Goal: Obtain resource: Download file/media

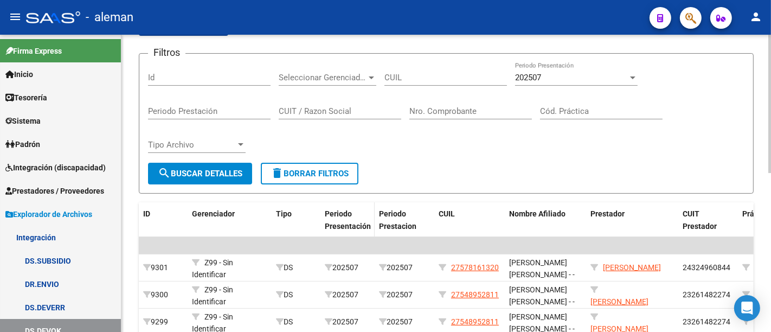
scroll to position [181, 0]
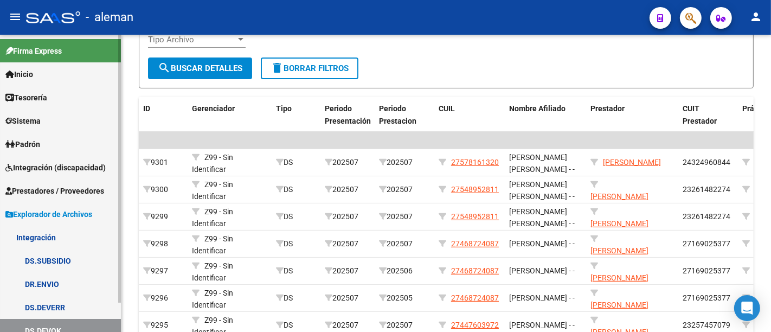
click at [53, 137] on link "Padrón" at bounding box center [60, 143] width 121 height 23
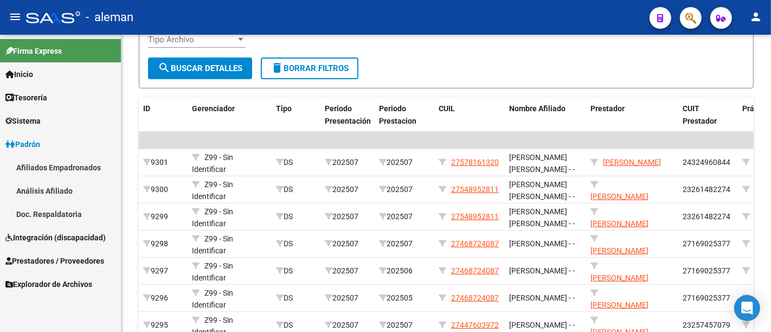
click at [66, 241] on span "Integración (discapacidad)" at bounding box center [55, 238] width 100 height 12
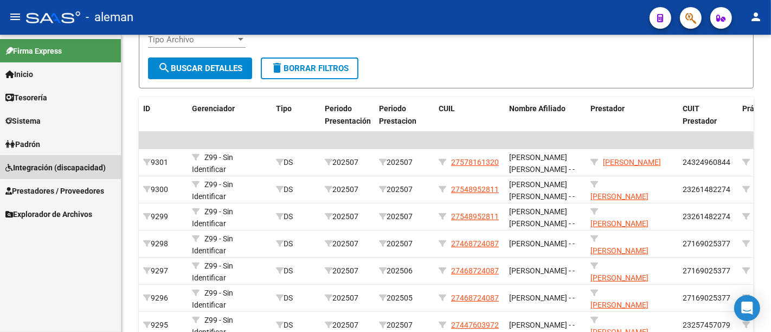
click at [65, 165] on span "Integración (discapacidad)" at bounding box center [55, 168] width 100 height 12
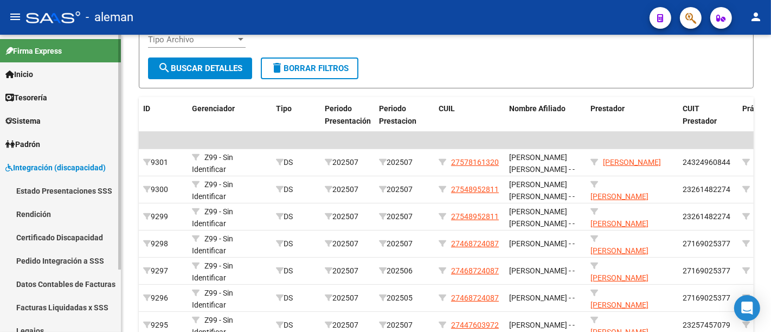
click at [59, 212] on link "Rendición" at bounding box center [60, 213] width 121 height 23
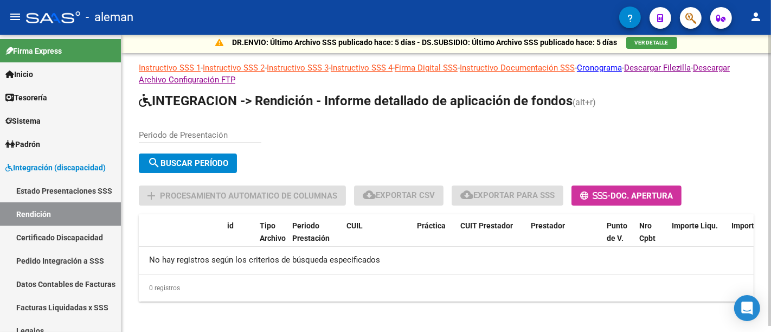
scroll to position [7, 0]
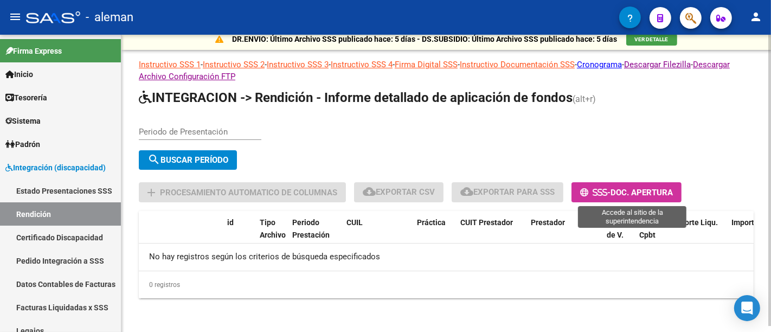
click at [644, 193] on span "Doc. Apertura" at bounding box center [642, 193] width 62 height 10
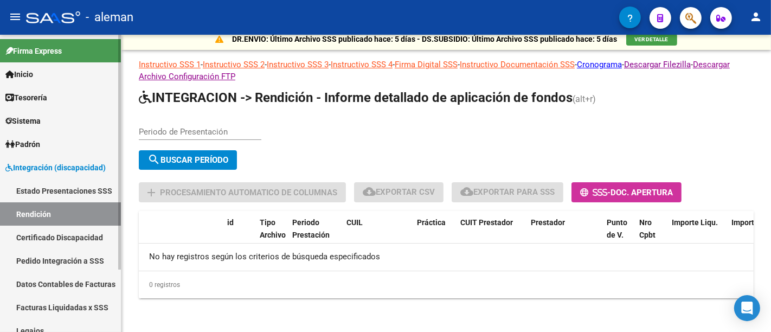
click at [69, 188] on link "Estado Presentaciones SSS" at bounding box center [60, 190] width 121 height 23
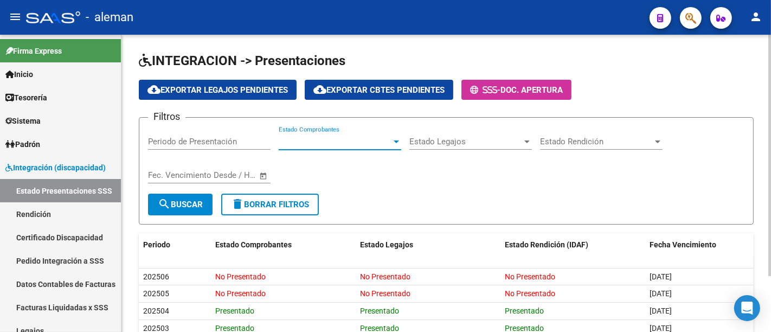
click at [328, 139] on span "Estado Comprobantes" at bounding box center [335, 142] width 113 height 10
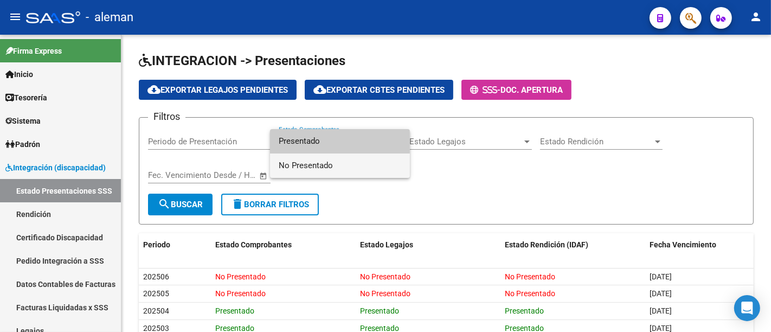
click at [331, 164] on span "No Presentado" at bounding box center [340, 165] width 123 height 24
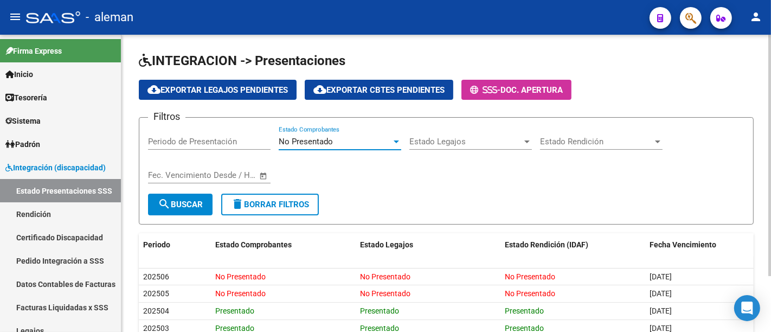
click at [450, 136] on div "Estado Legajos Estado Legajos" at bounding box center [470, 137] width 123 height 23
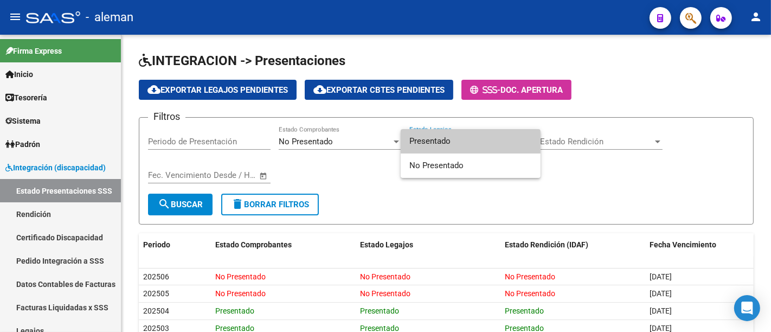
click at [344, 141] on div at bounding box center [385, 166] width 771 height 332
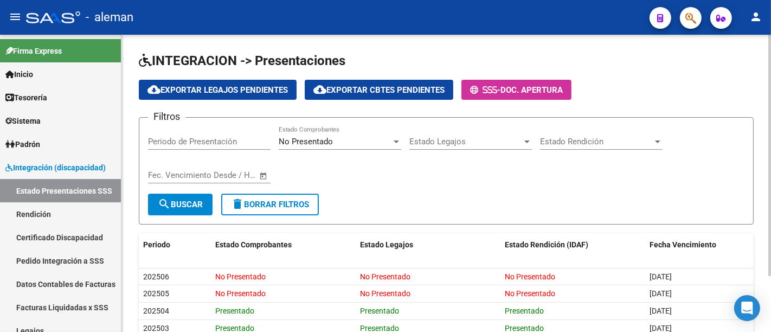
click at [378, 137] on div "No Presentado" at bounding box center [335, 142] width 113 height 10
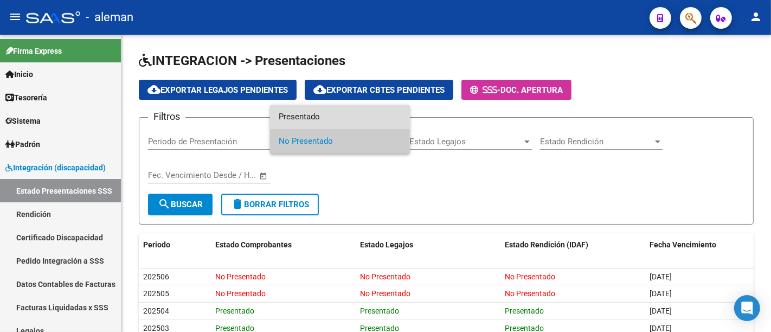
click at [353, 113] on span "Presentado" at bounding box center [340, 117] width 123 height 24
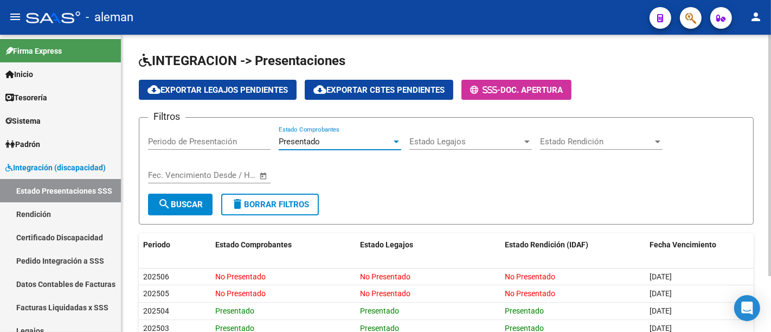
click at [538, 178] on div "Filtros Periodo de Presentación Presentado Estado Comprobantes Estado Legajos E…" at bounding box center [446, 159] width 597 height 67
click at [578, 134] on div "Estado Rendición Estado Rendición" at bounding box center [601, 137] width 123 height 23
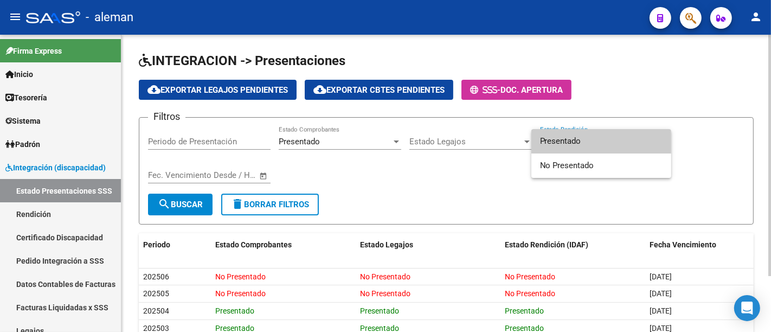
drag, startPoint x: 489, startPoint y: 186, endPoint x: 475, endPoint y: 186, distance: 14.1
click at [487, 186] on div at bounding box center [385, 166] width 771 height 332
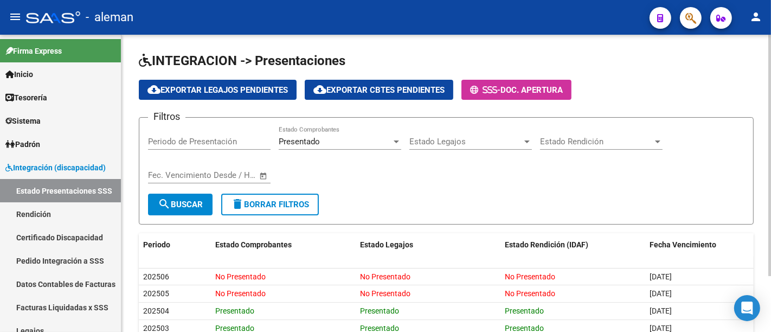
click at [209, 131] on div "Periodo de Presentación" at bounding box center [209, 137] width 123 height 23
click at [206, 142] on input "Periodo de Presentación" at bounding box center [209, 142] width 123 height 10
type input "2025"
click at [219, 72] on app-list-header "INTEGRACION -> Presentaciones cloud_download Exportar Legajos Pendientes cloud_…" at bounding box center [446, 138] width 615 height 172
click at [221, 81] on button "cloud_download Exportar Legajos Pendientes" at bounding box center [218, 90] width 158 height 20
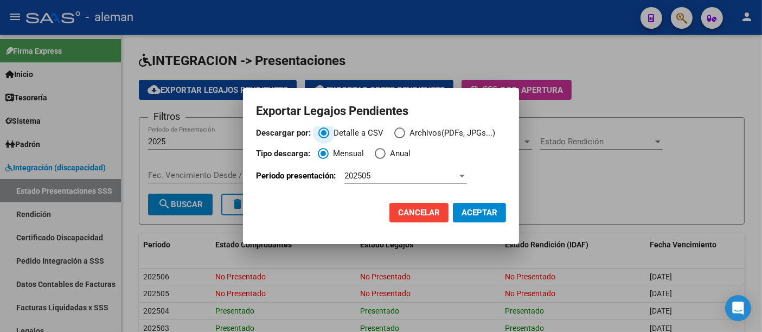
click at [396, 177] on div "202505" at bounding box center [400, 176] width 113 height 10
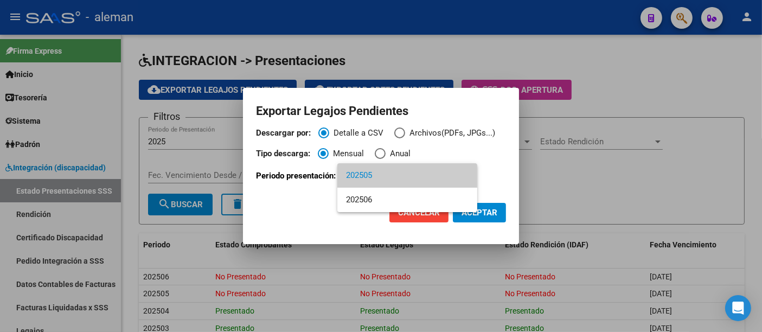
click at [387, 175] on span "202505" at bounding box center [407, 175] width 123 height 24
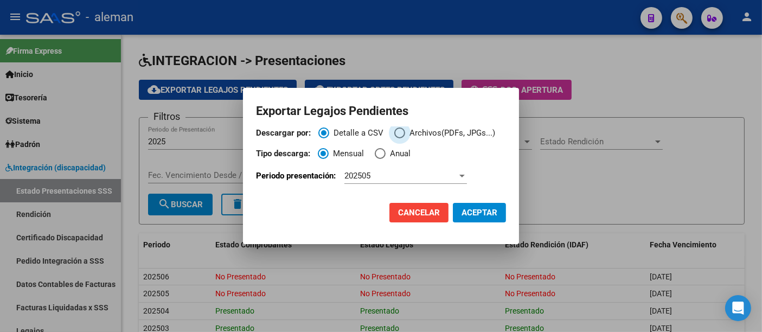
drag, startPoint x: 395, startPoint y: 130, endPoint x: 409, endPoint y: 151, distance: 25.4
click at [396, 130] on span "Descargar por:" at bounding box center [399, 132] width 11 height 11
click at [396, 130] on input "Archivos(PDFs, JPGs...)" at bounding box center [399, 132] width 11 height 11
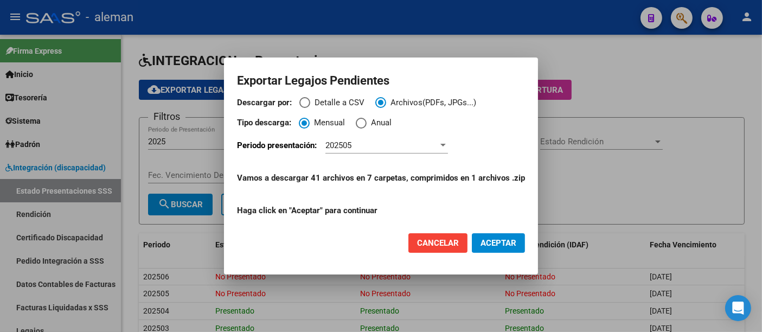
click at [496, 244] on span "ACEPTAR" at bounding box center [499, 243] width 36 height 10
